Goal: Navigation & Orientation: Find specific page/section

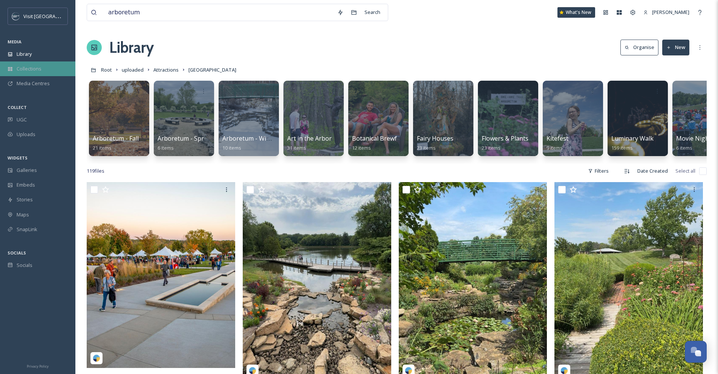
scroll to position [519, 0]
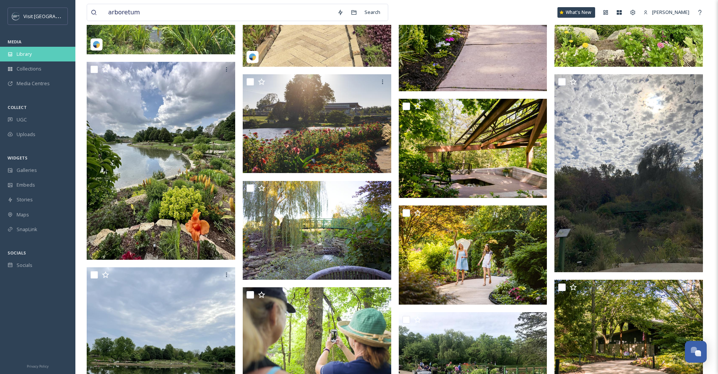
click at [24, 52] on span "Library" at bounding box center [24, 53] width 15 height 7
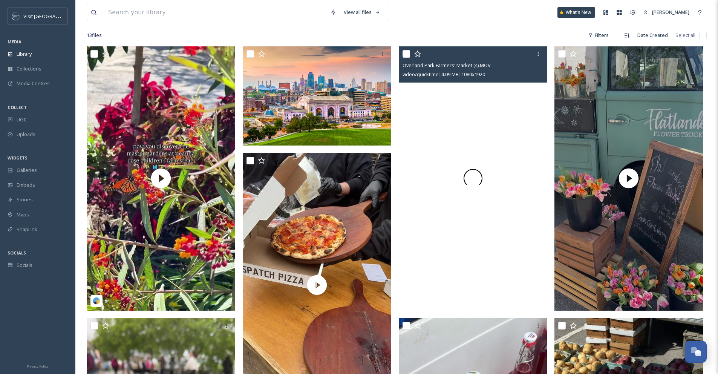
scroll to position [263, 0]
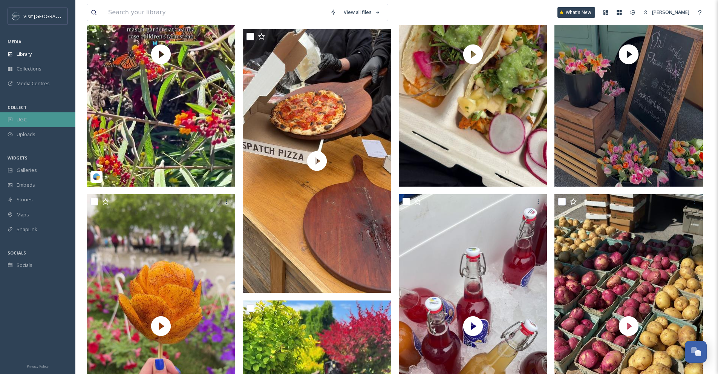
click at [19, 118] on span "UGC" at bounding box center [22, 119] width 10 height 7
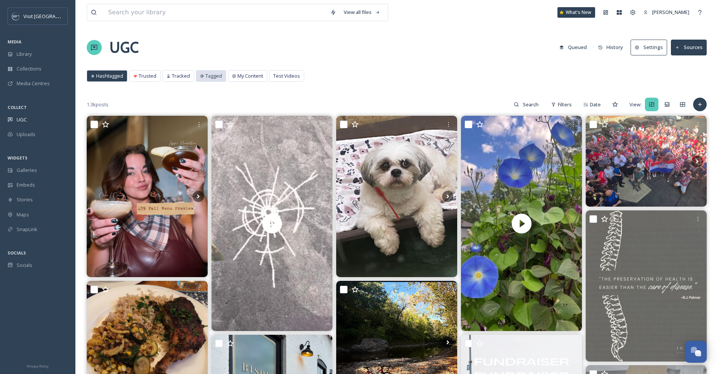
click at [214, 76] on span "Tagged" at bounding box center [213, 75] width 17 height 7
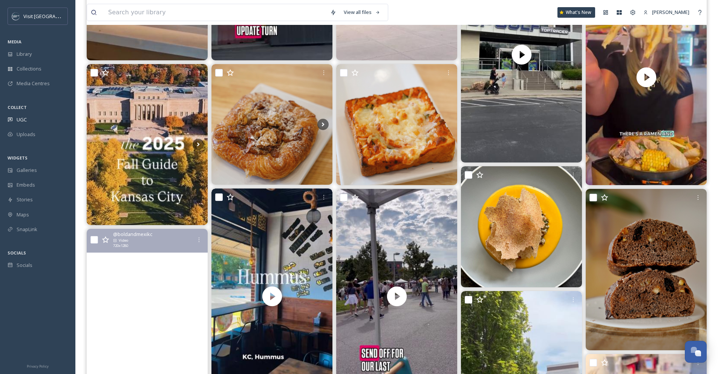
scroll to position [393, 0]
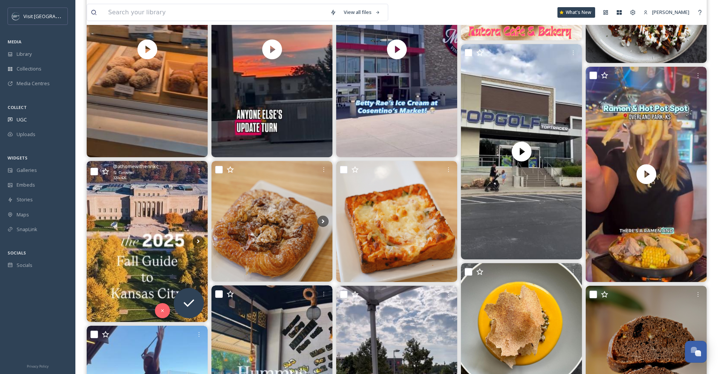
click at [148, 235] on img at bounding box center [147, 241] width 121 height 161
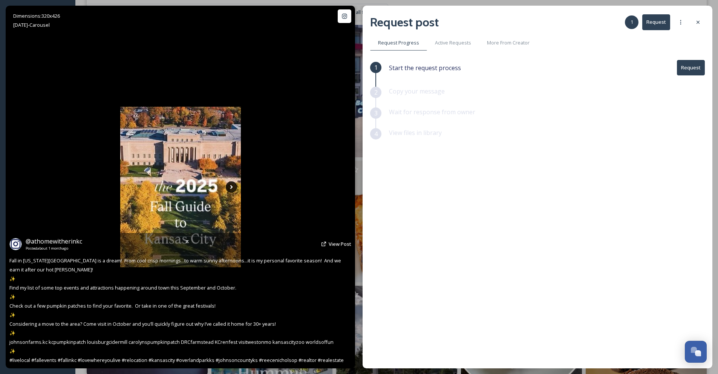
click at [229, 188] on icon at bounding box center [231, 186] width 11 height 11
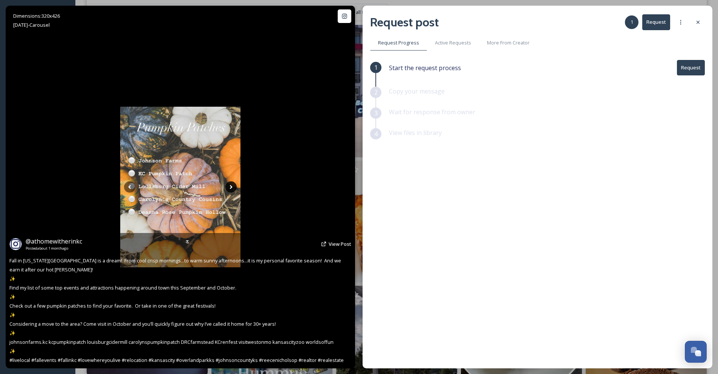
click at [229, 188] on icon at bounding box center [230, 186] width 11 height 11
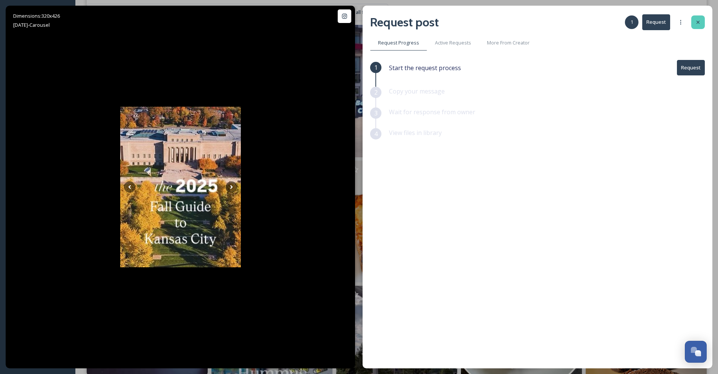
click at [702, 22] on div at bounding box center [698, 22] width 14 height 14
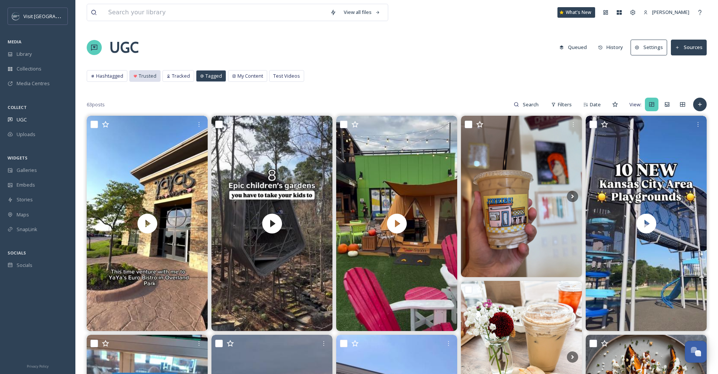
click at [151, 81] on div "Trusted" at bounding box center [145, 75] width 31 height 11
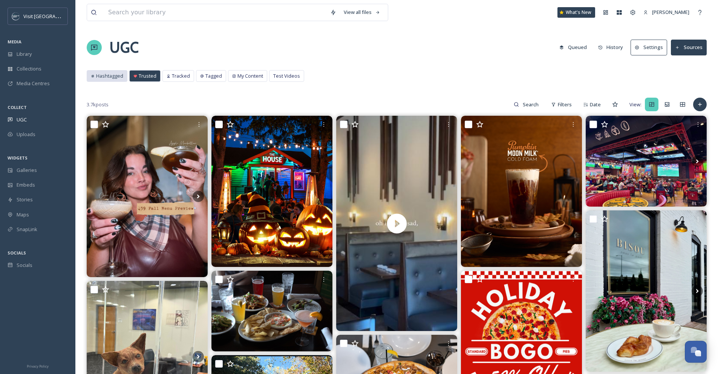
click at [112, 79] on span "Hashtagged" at bounding box center [109, 75] width 27 height 7
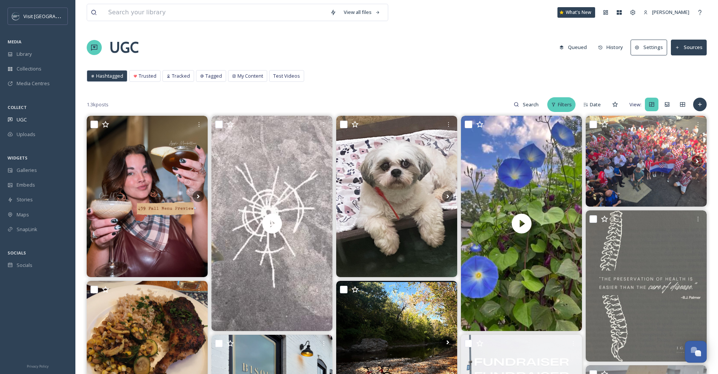
click at [563, 103] on span "Filters" at bounding box center [564, 104] width 14 height 7
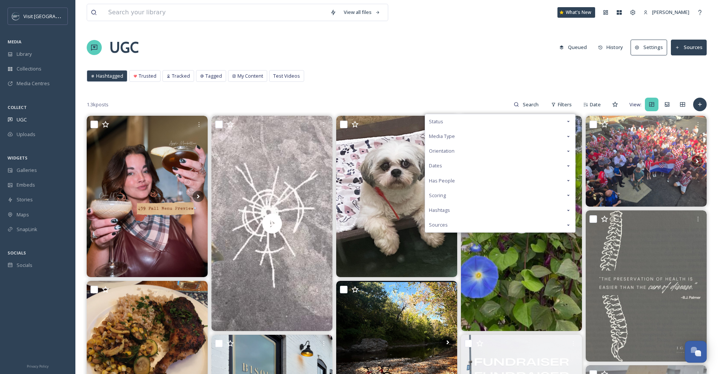
click at [437, 137] on span "Media Type" at bounding box center [442, 136] width 26 height 7
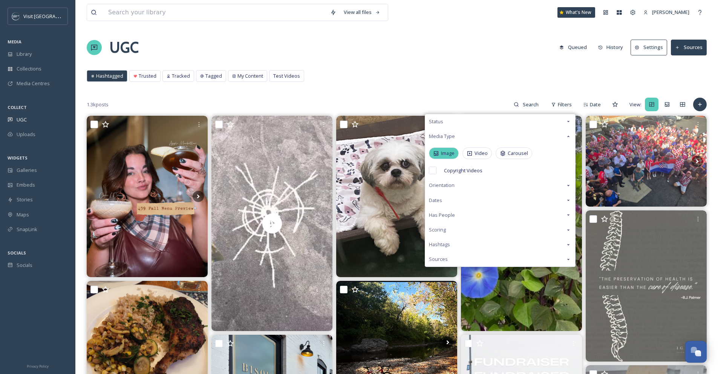
click at [437, 153] on icon at bounding box center [436, 153] width 5 height 5
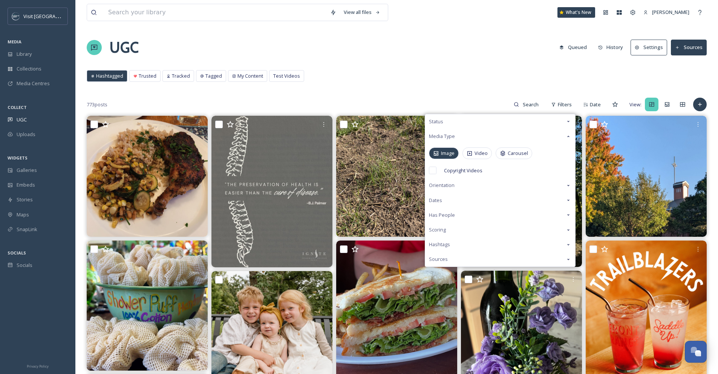
click at [383, 32] on div "View all files What's New [PERSON_NAME] UGC Queued History Settings Sources Has…" at bounding box center [396, 368] width 642 height 736
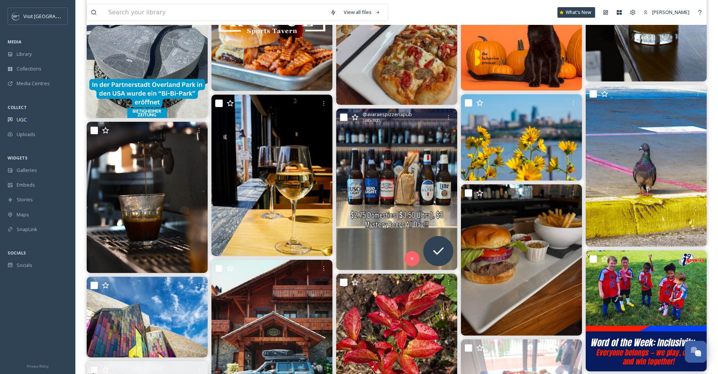
scroll to position [476, 0]
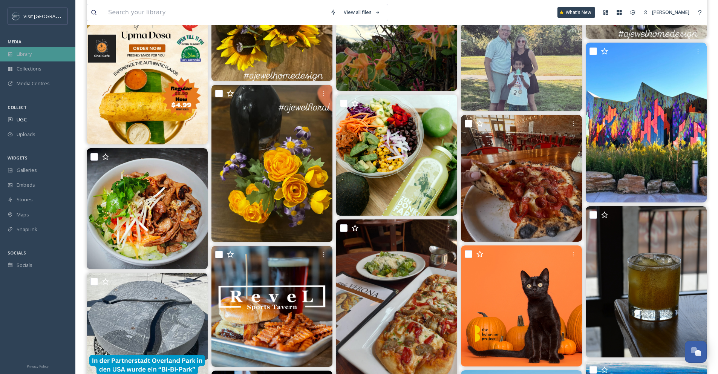
click at [20, 55] on span "Library" at bounding box center [24, 53] width 15 height 7
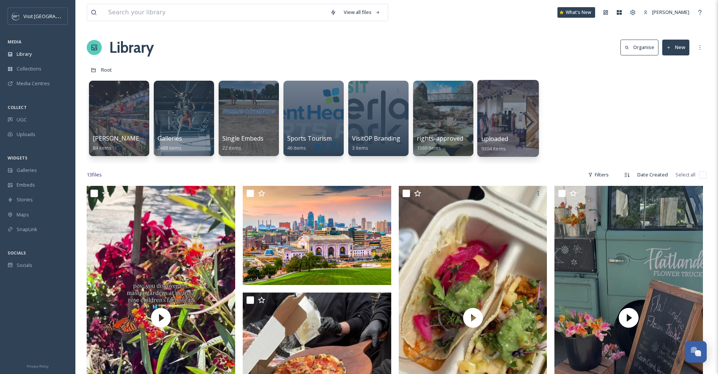
click at [513, 124] on div at bounding box center [507, 118] width 61 height 77
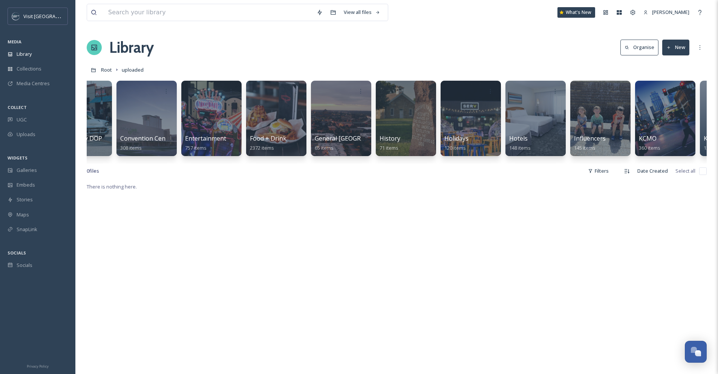
scroll to position [0, 263]
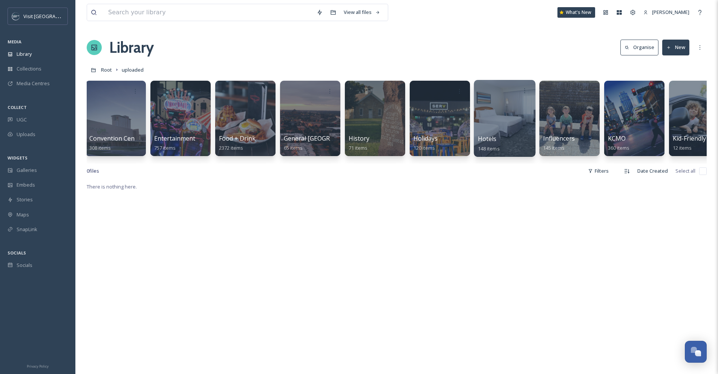
click at [495, 128] on div at bounding box center [503, 118] width 61 height 77
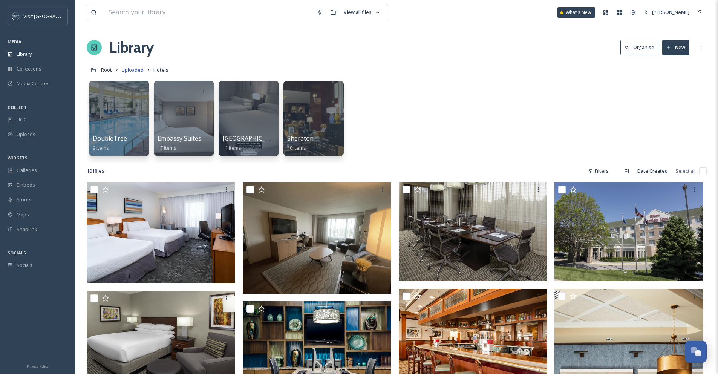
click at [127, 72] on span "uploaded" at bounding box center [133, 69] width 22 height 7
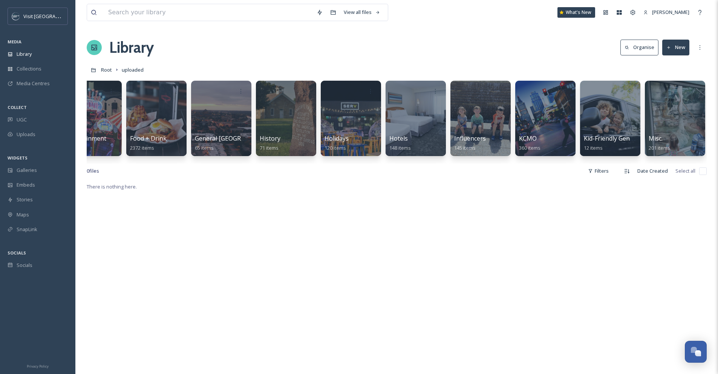
scroll to position [0, 351]
